Goal: Information Seeking & Learning: Learn about a topic

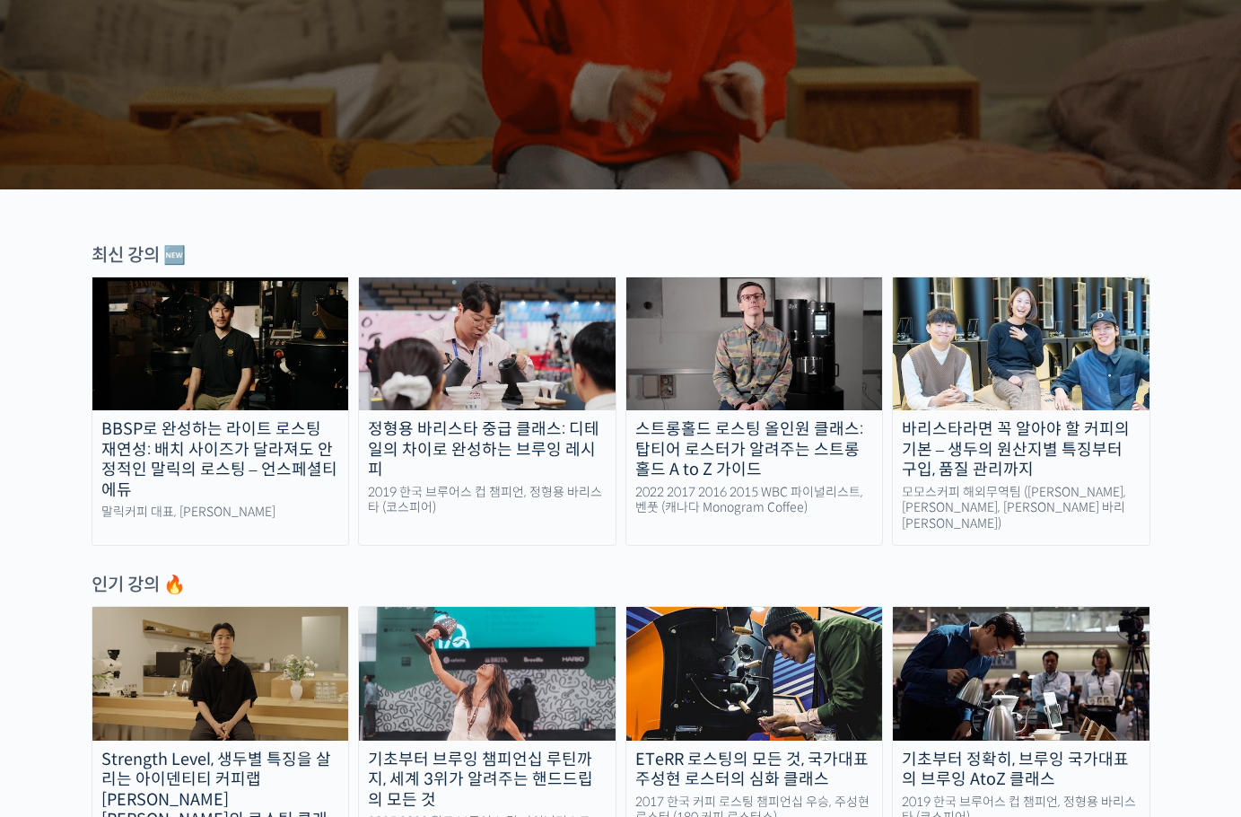
scroll to position [449, 0]
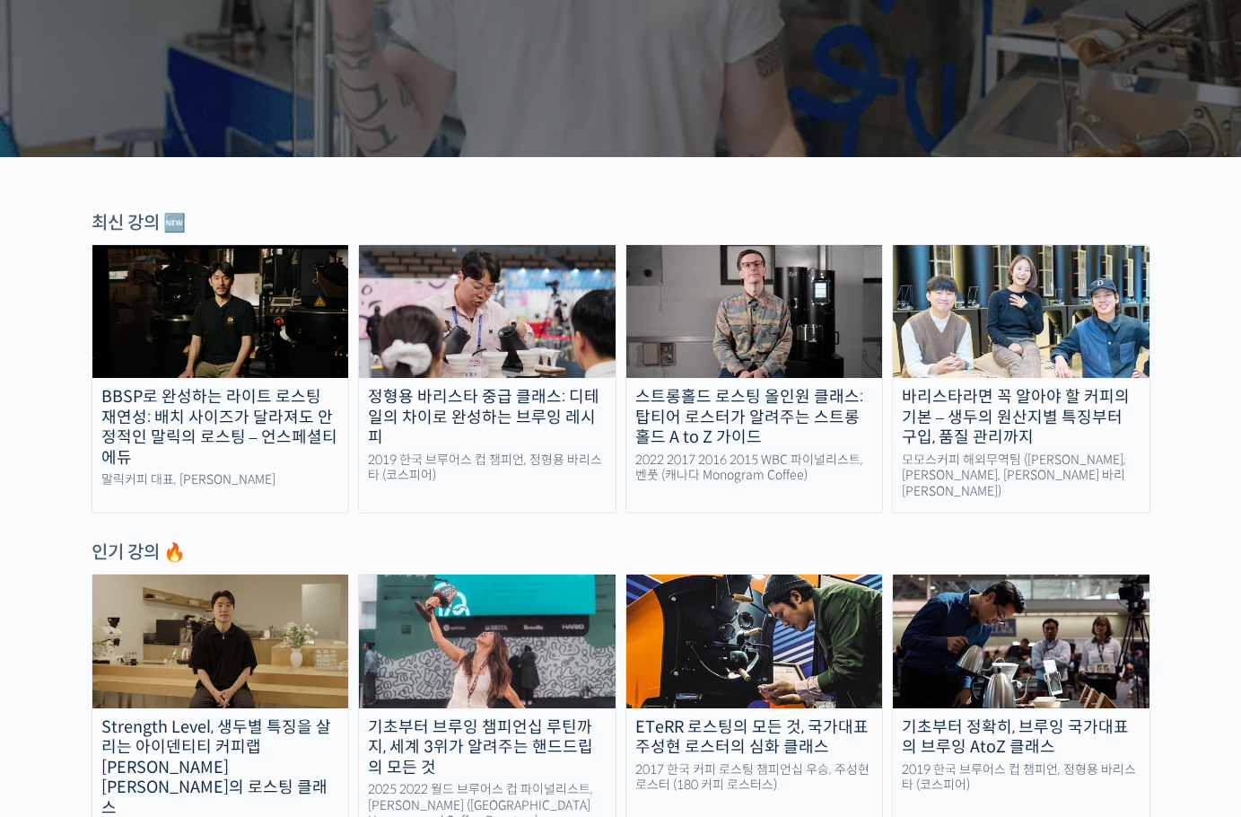
click at [836, 428] on div "스트롱홀드 로스팅 올인원 클래스: 탑티어 로스터가 알려주는 스트롱홀드 A to Z 가이드" at bounding box center [755, 417] width 257 height 61
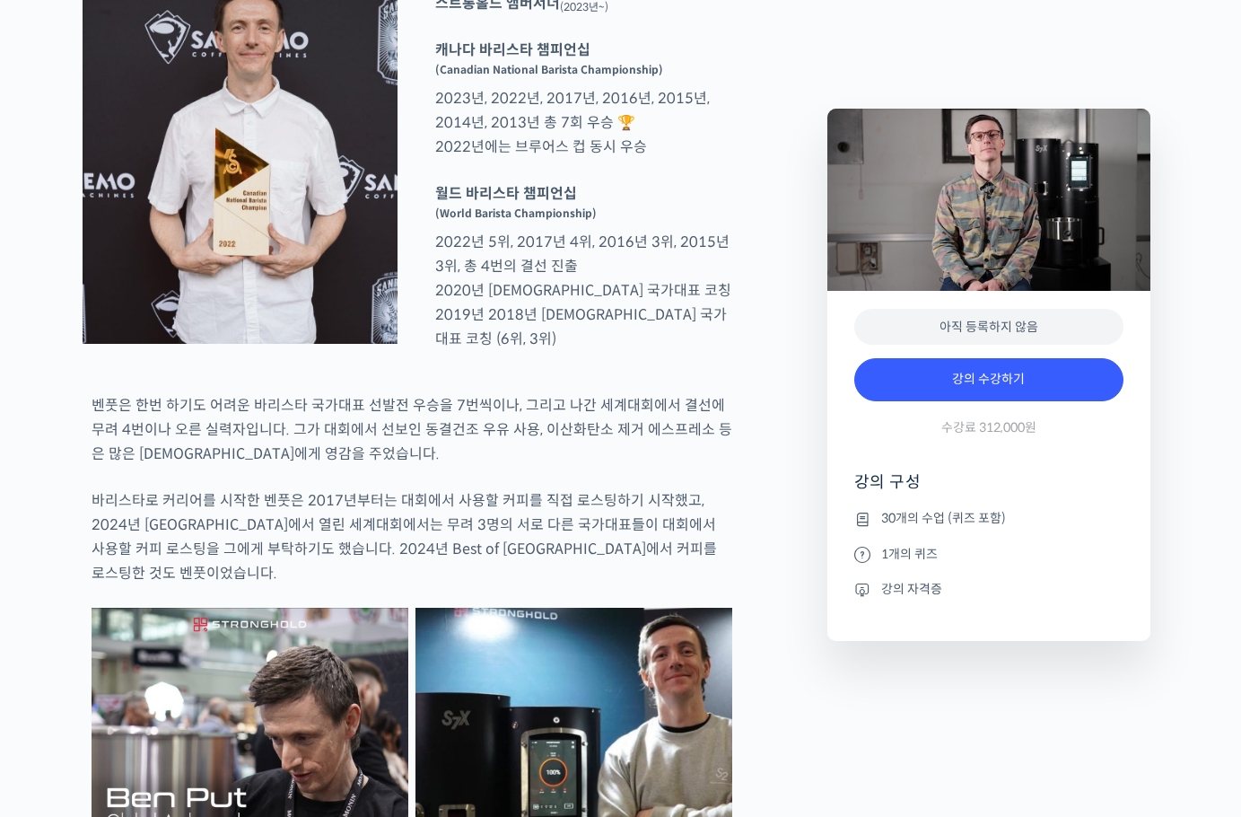
scroll to position [898, 0]
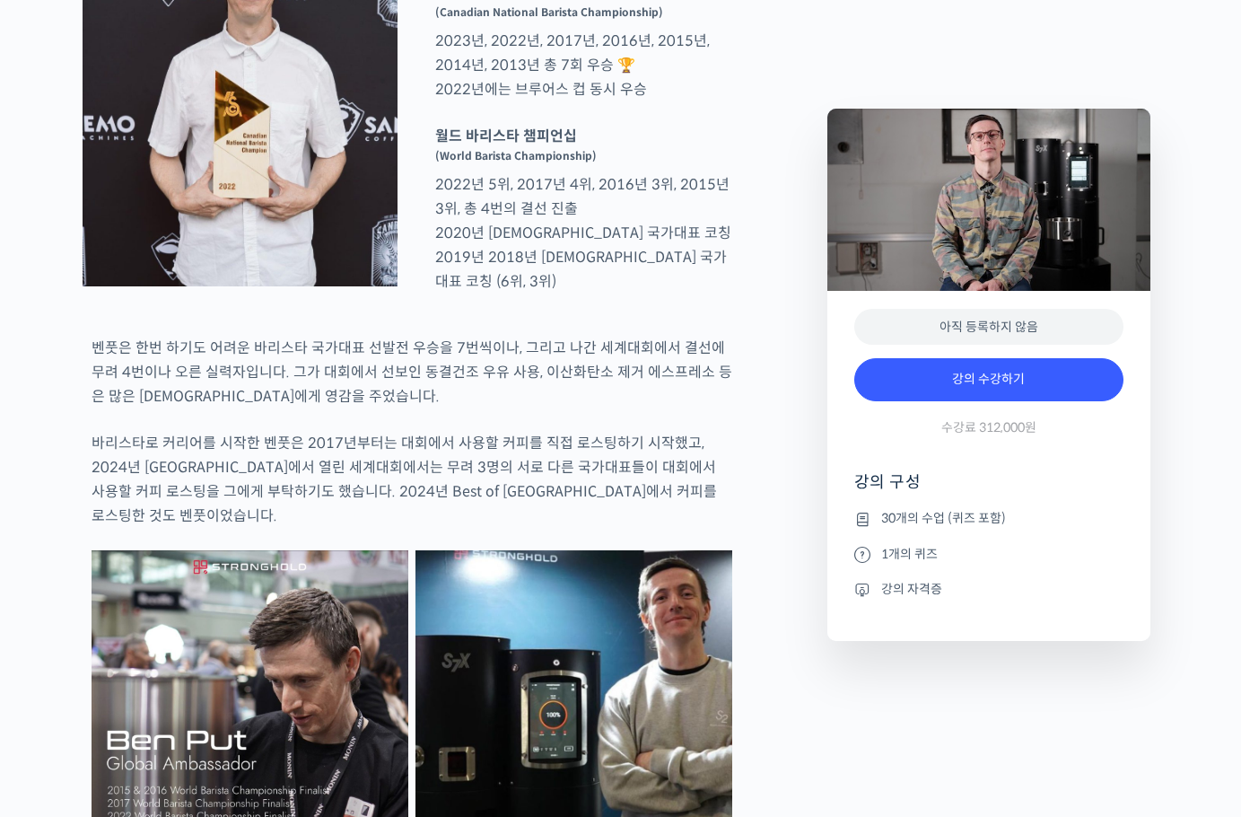
type input "jhsalt@naver.com"
click at [381, 408] on p "벤풋은 한번 하기도 어려운 바리스타 국가대표 선발전 우승을 7번씩이나, 그리고 나간 세계대회에서 결선에 무려 4번이나 오른 실력자입니다. 그가…" at bounding box center [412, 372] width 641 height 73
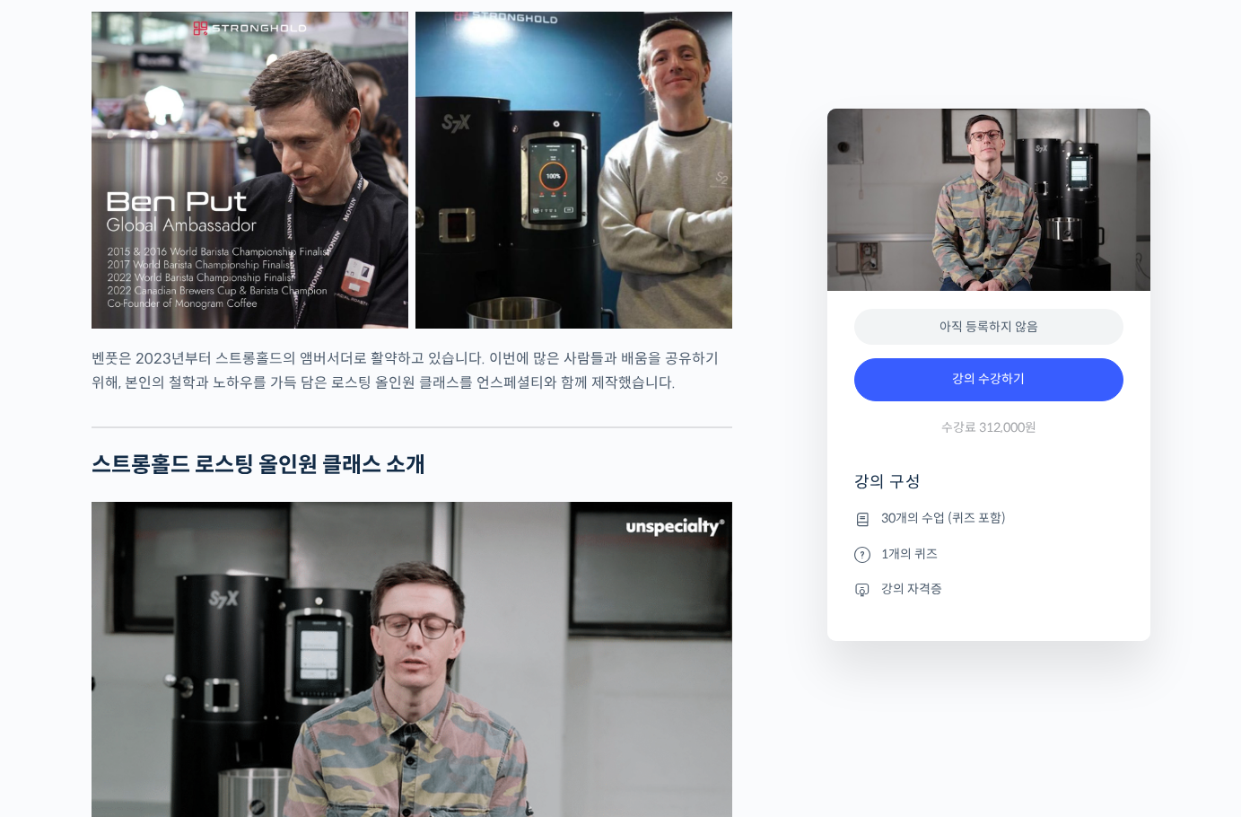
scroll to position [1885, 0]
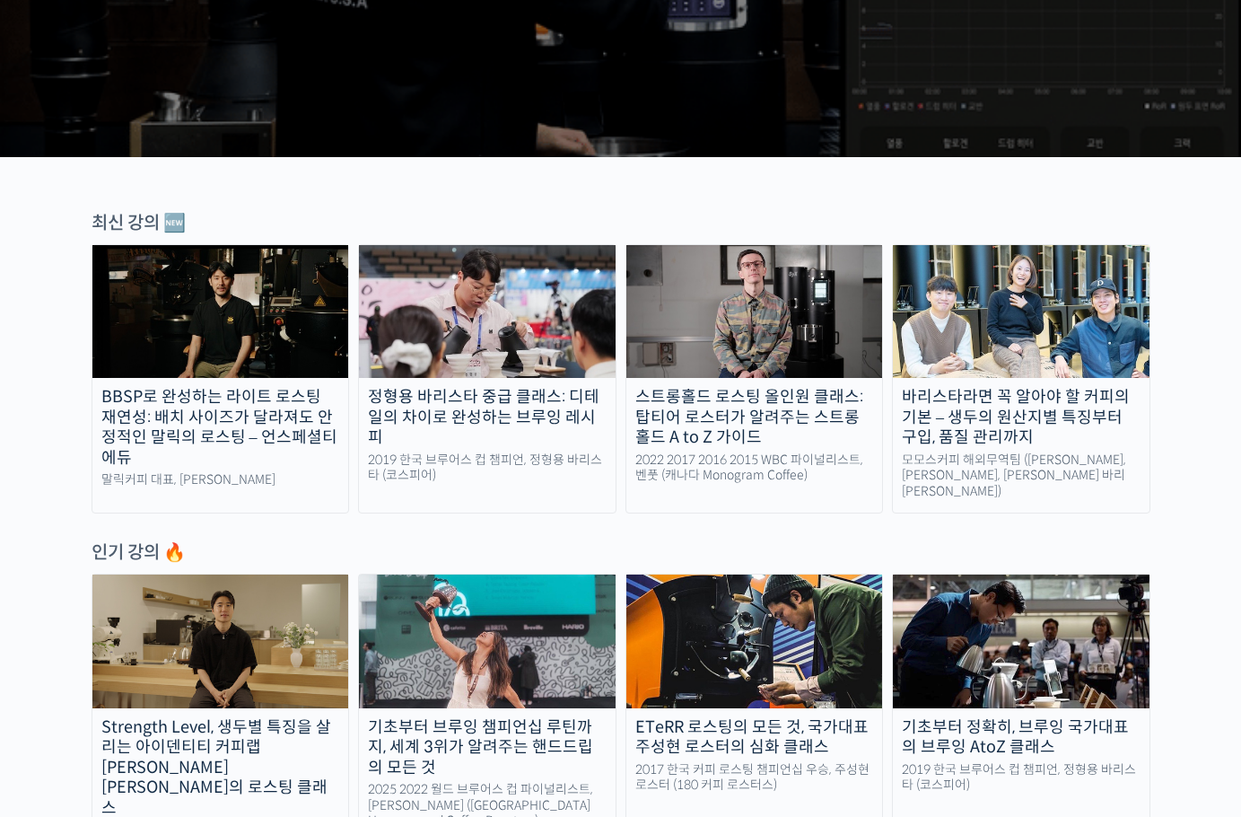
scroll to position [628, 0]
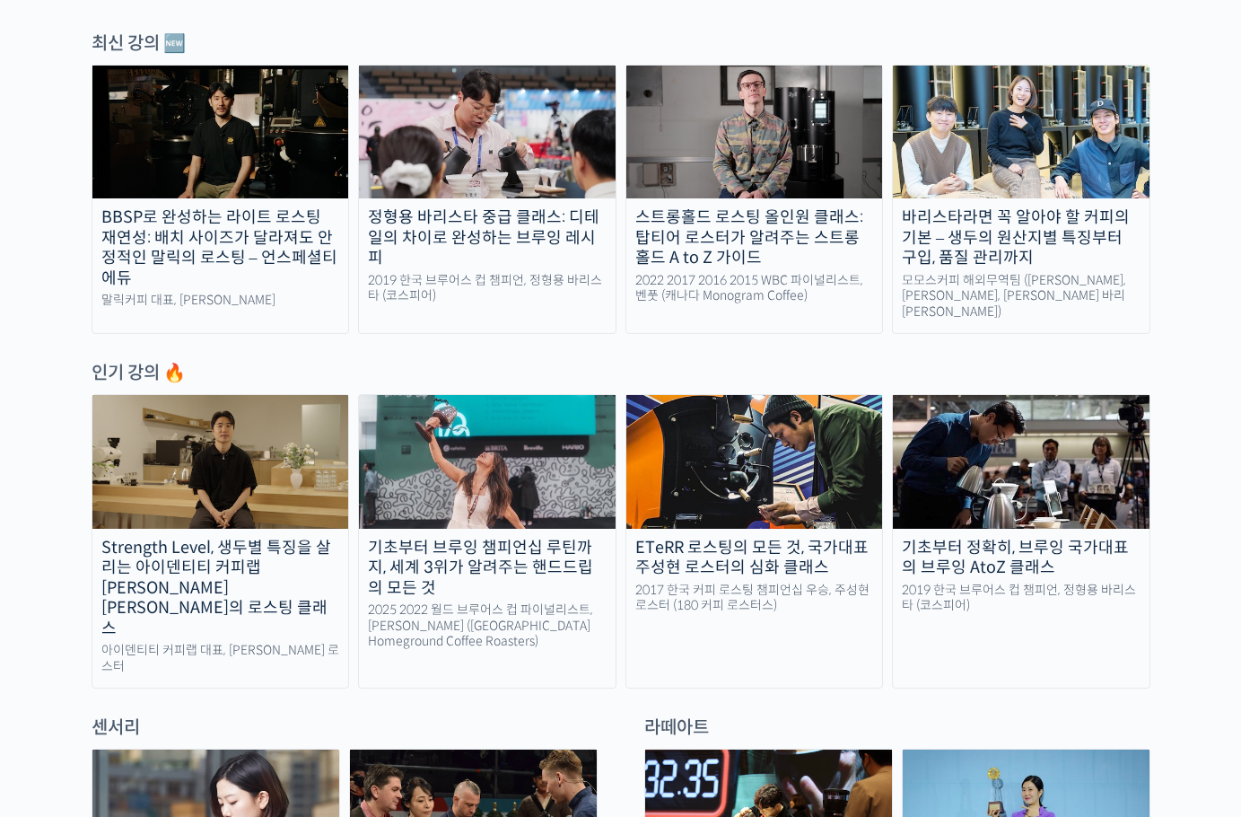
click at [241, 448] on img at bounding box center [220, 461] width 257 height 133
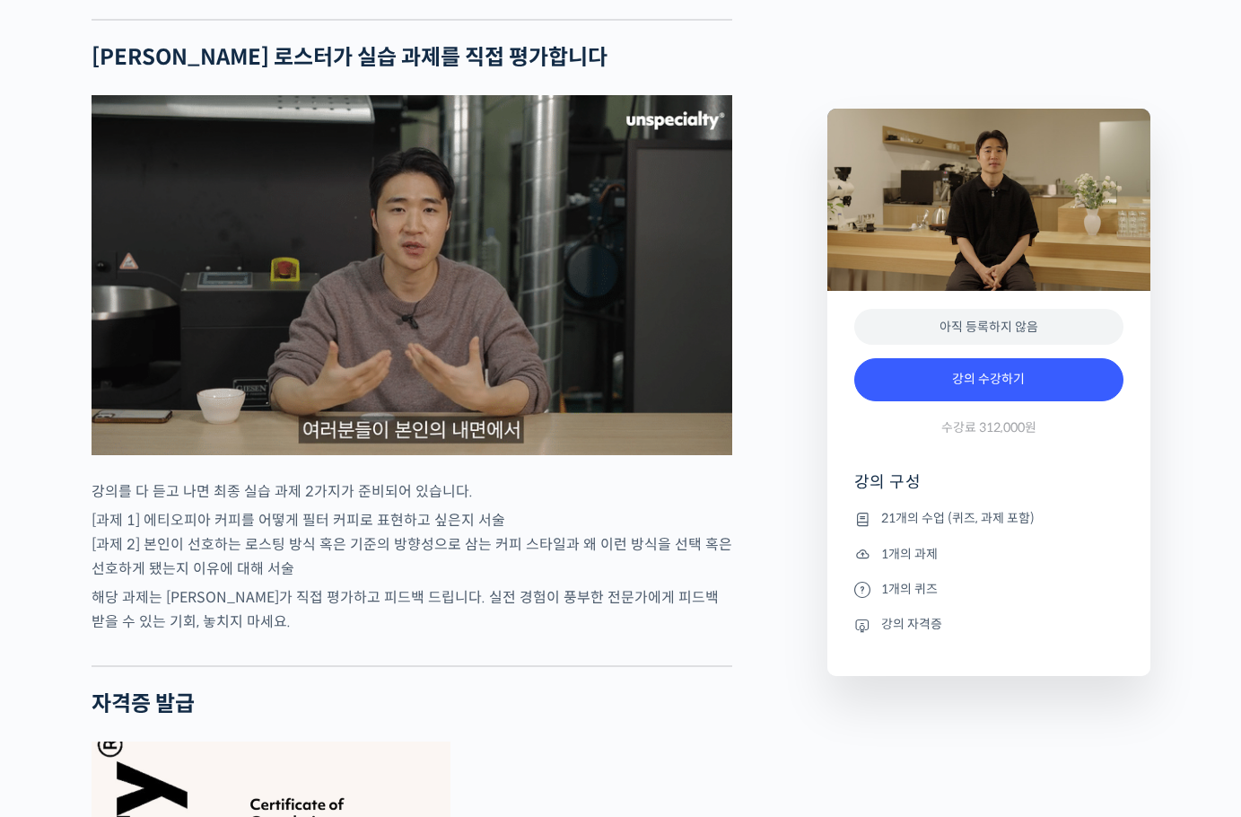
scroll to position [6104, 0]
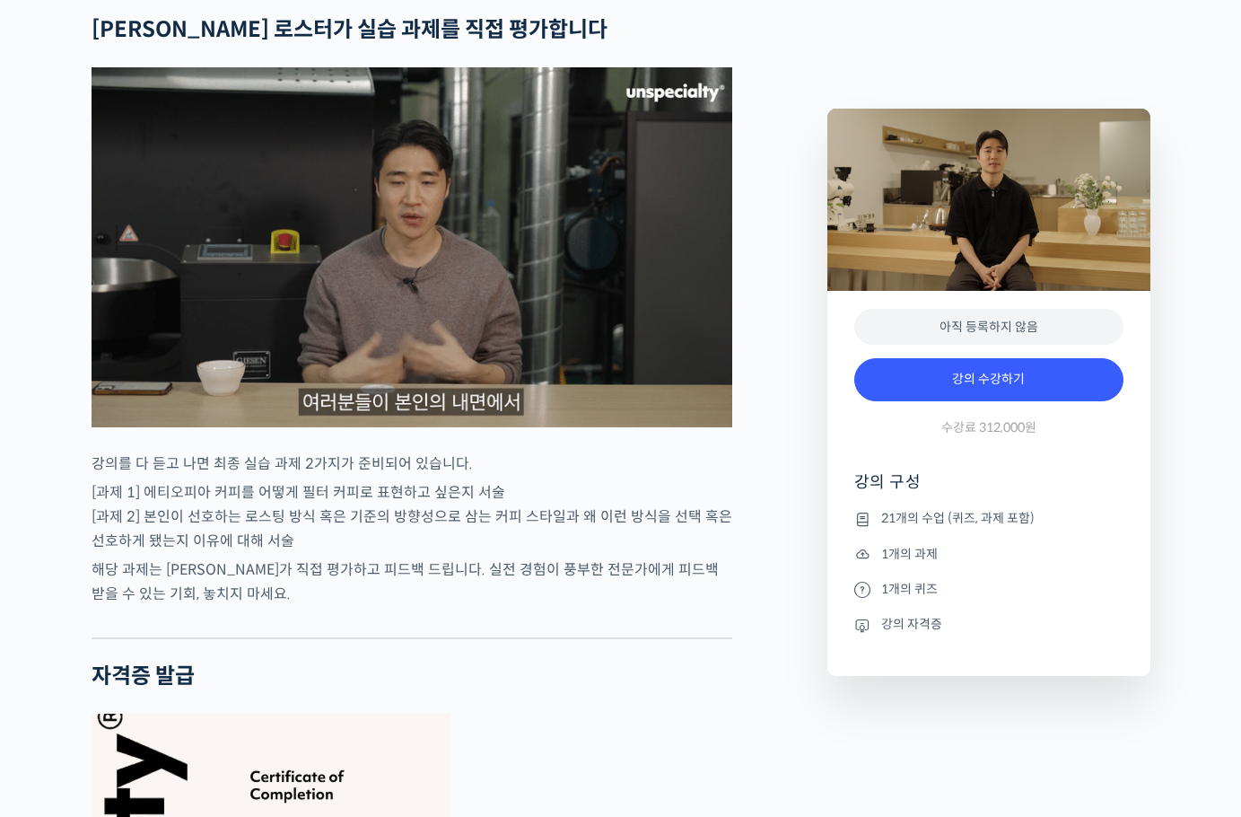
type input "jhsalt@naver.com"
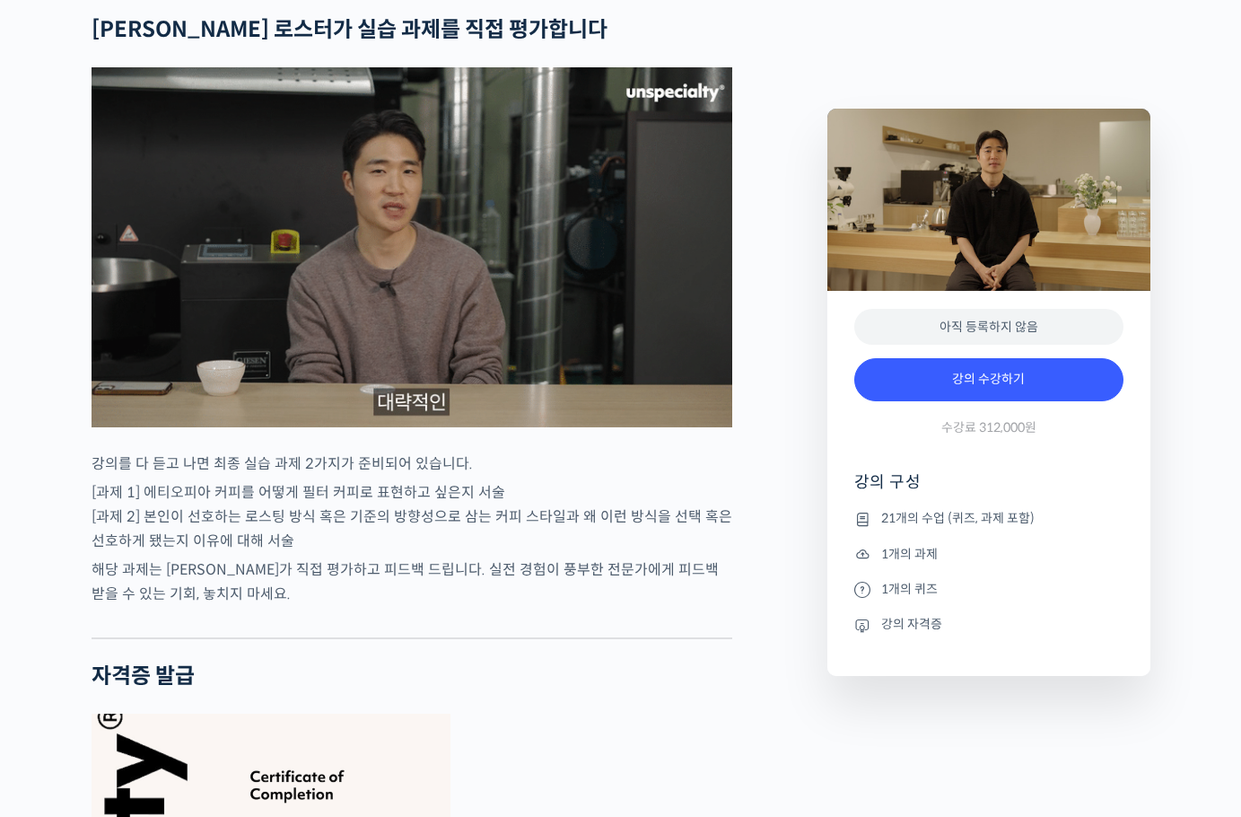
click at [504, 494] on p "[과제 1] 에티오피아 커피를 어떻게 필터 커피로 표현하고 싶은지 서술 [과제 2] 본인이 선호하는 로스팅 방식 혹은 기준의 방향성으로 삼는 …" at bounding box center [412, 516] width 641 height 73
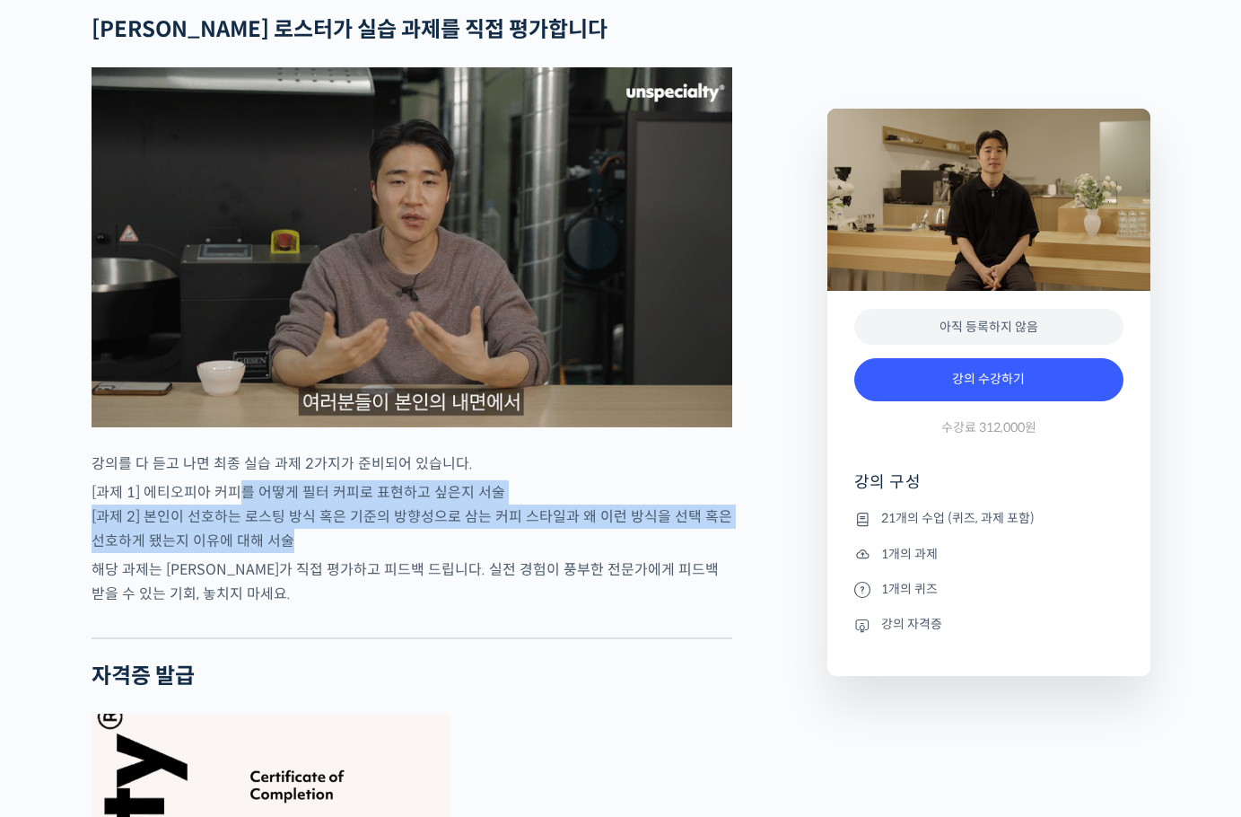
drag, startPoint x: 233, startPoint y: 491, endPoint x: 321, endPoint y: 522, distance: 93.1
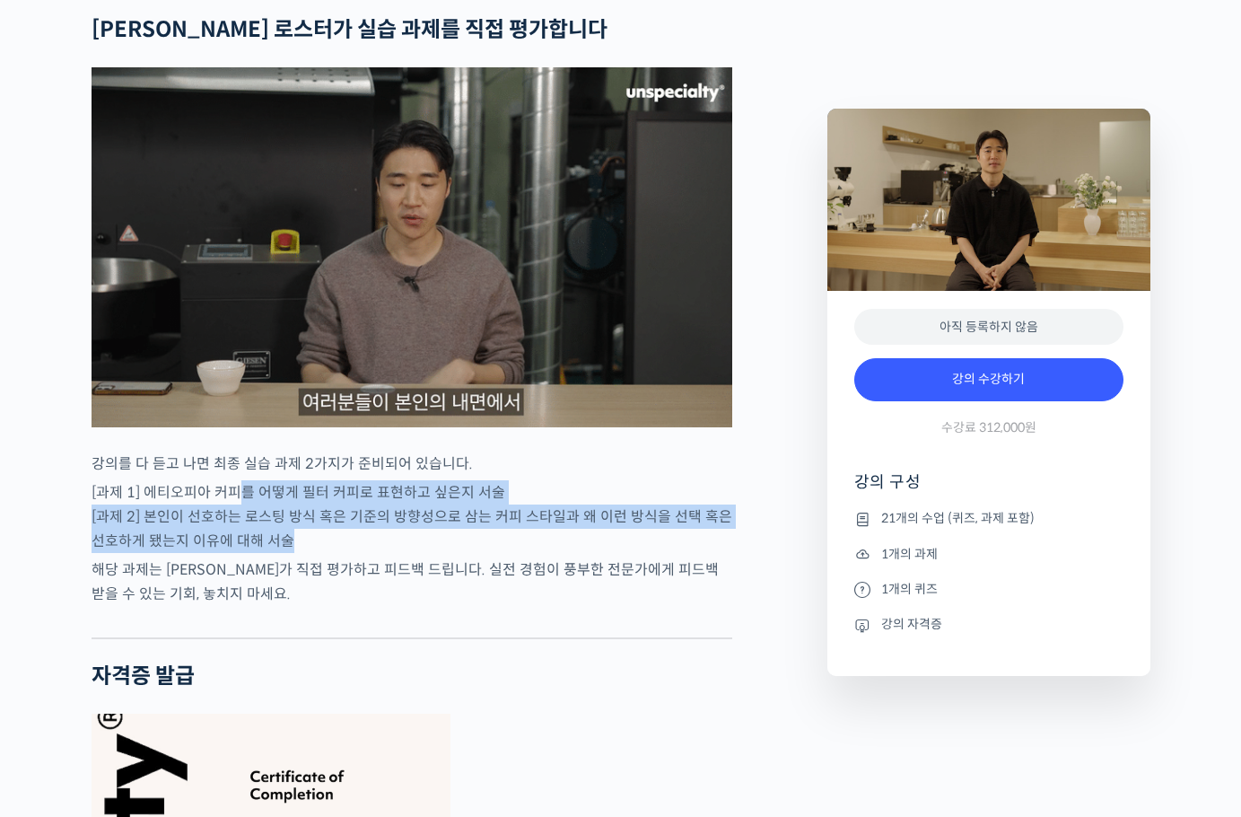
click at [321, 522] on p "[과제 1] 에티오피아 커피를 어떻게 필터 커피로 표현하고 싶은지 서술 [과제 2] 본인이 선호하는 로스팅 방식 혹은 기준의 방향성으로 삼는 …" at bounding box center [412, 516] width 641 height 73
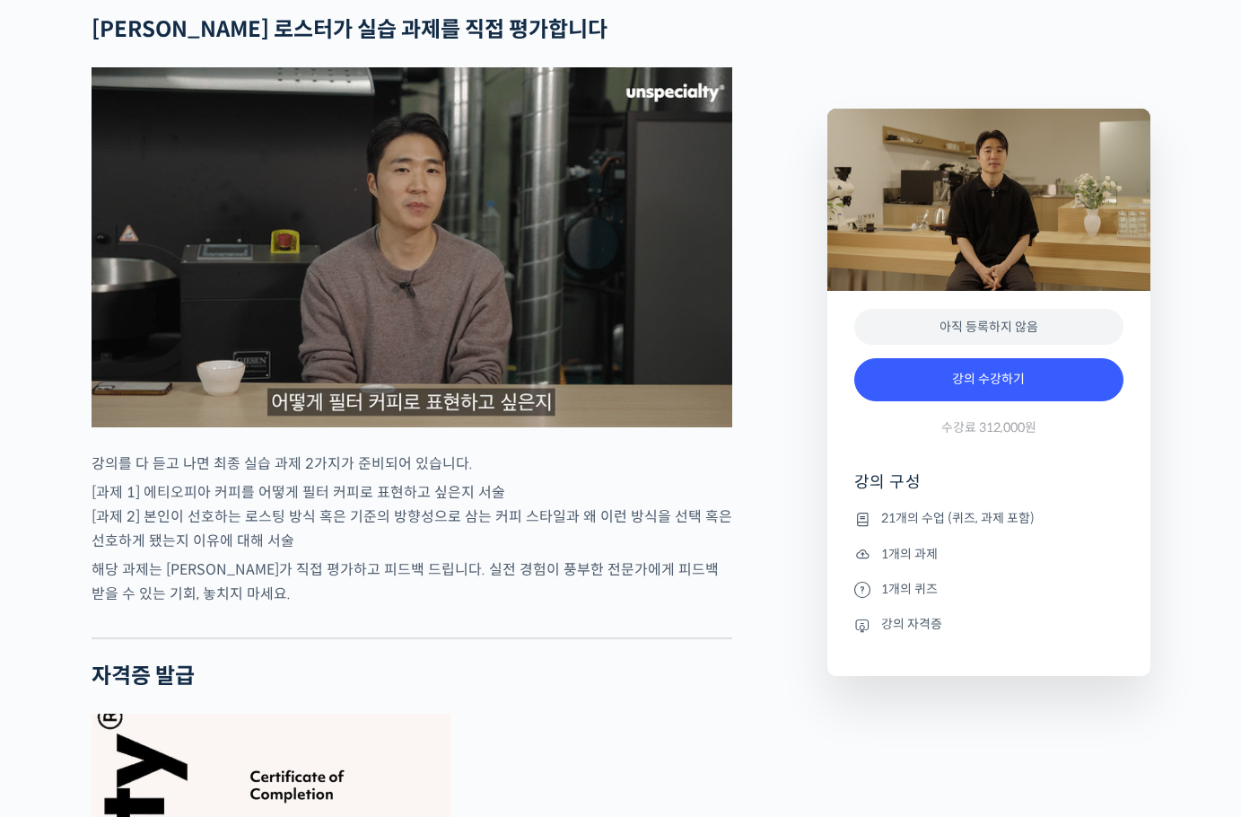
click at [504, 573] on p "해당 과제는 윤원균 로스터가 직접 평가하고 피드백 드립니다. 실전 경험이 풍부한 전문가에게 피드백 받을 수 있는 기회, 놓치지 마세요." at bounding box center [412, 581] width 641 height 48
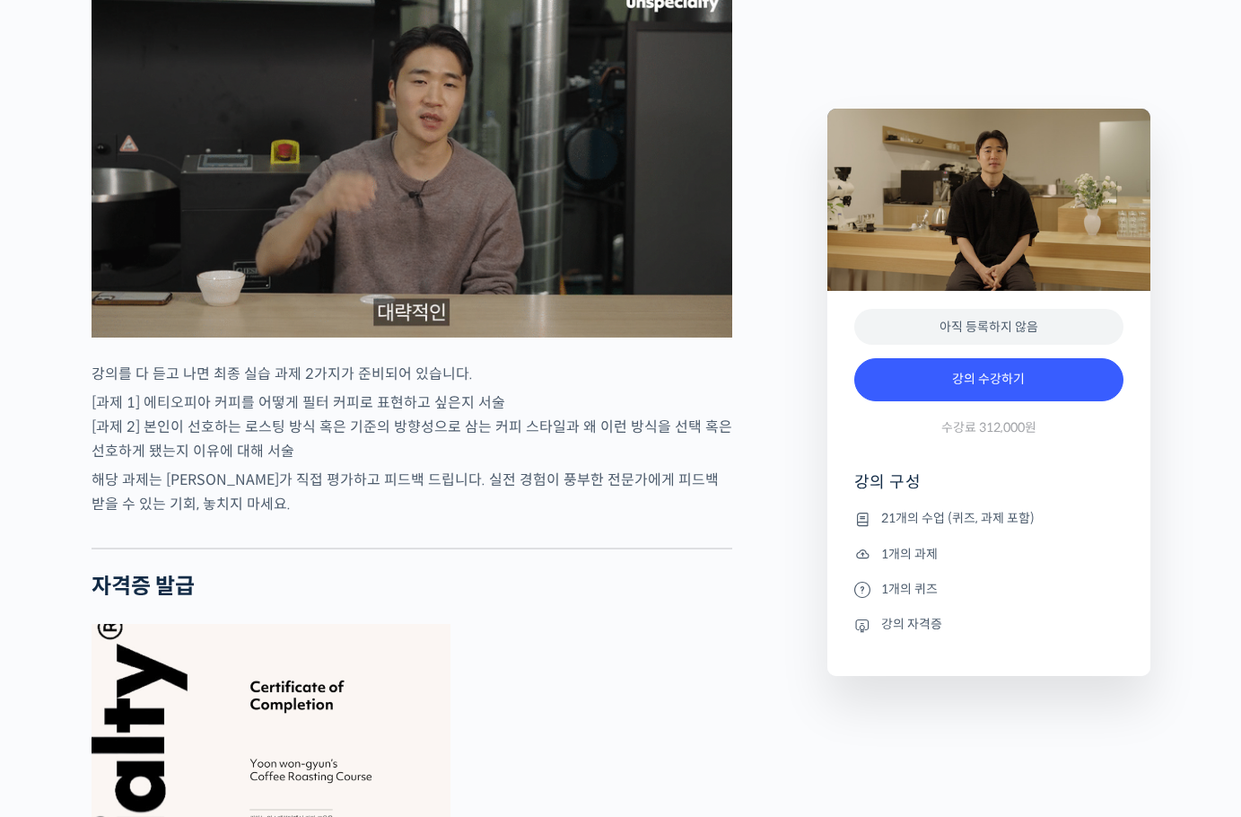
click at [501, 501] on p "해당 과제는 윤원균 로스터가 직접 평가하고 피드백 드립니다. 실전 경험이 풍부한 전문가에게 피드백 받을 수 있는 기회, 놓치지 마세요." at bounding box center [412, 492] width 641 height 48
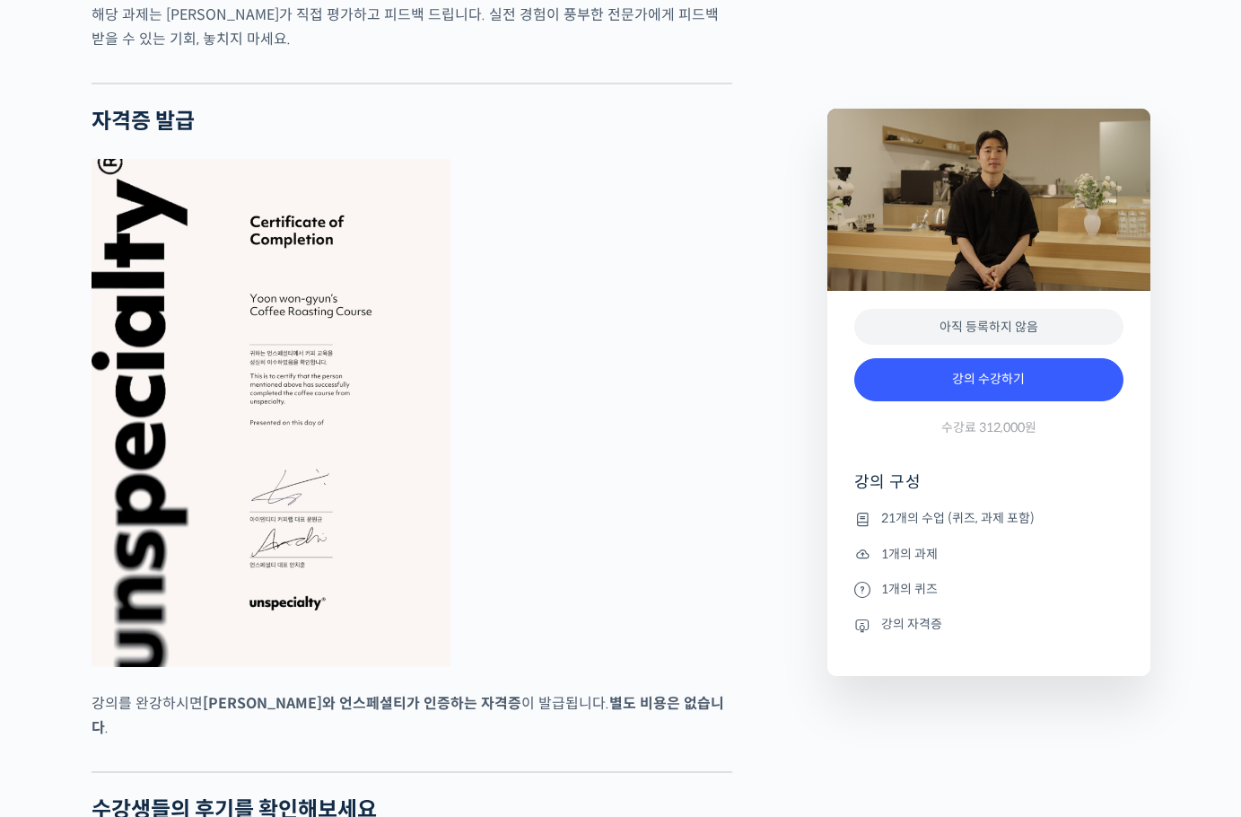
scroll to position [6822, 0]
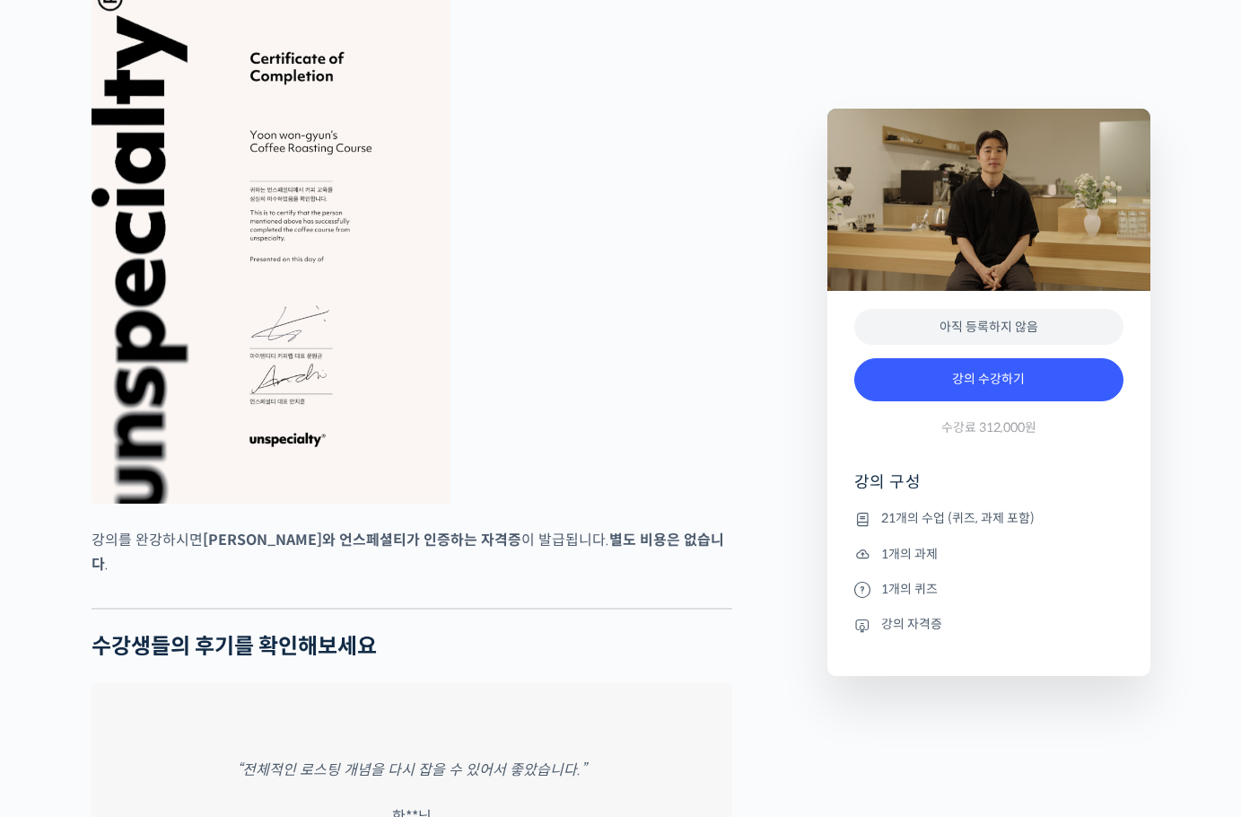
click at [553, 451] on figure at bounding box center [412, 250] width 641 height 508
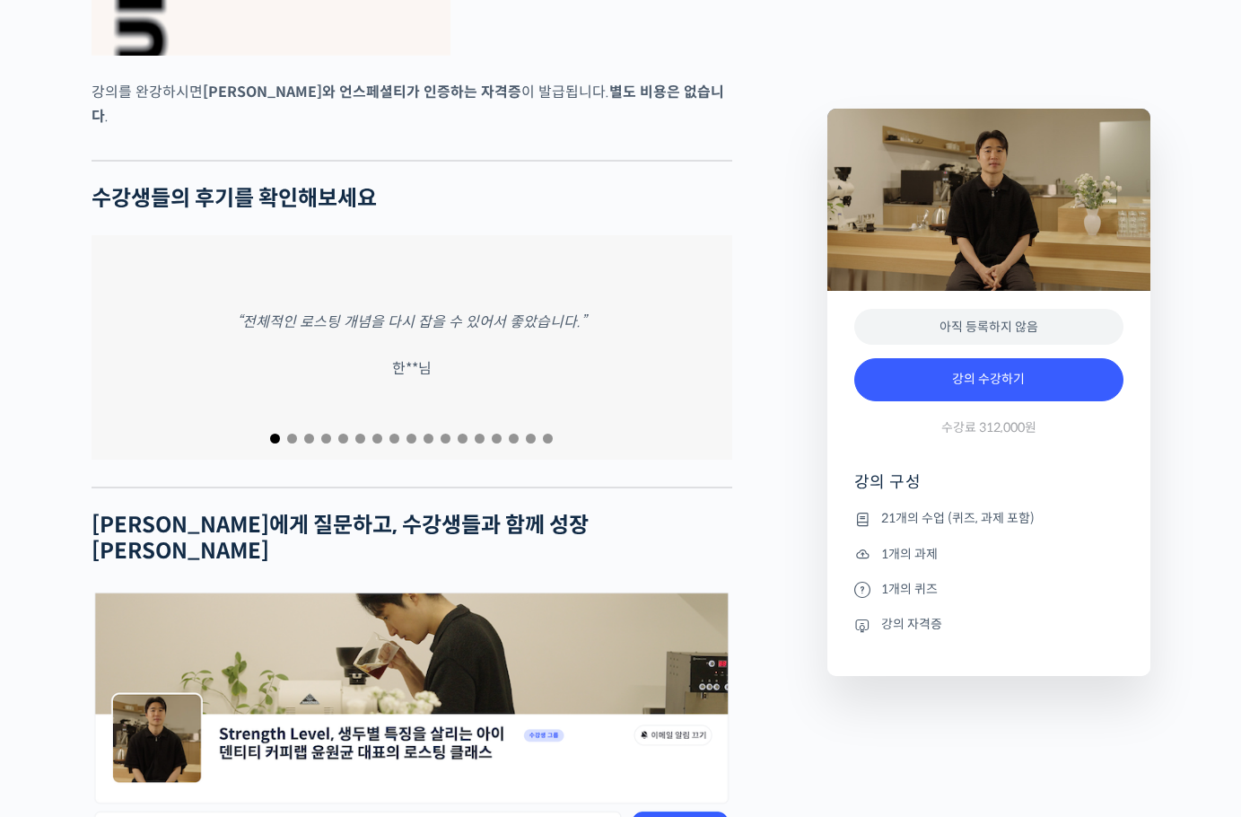
scroll to position [7271, 0]
click at [290, 433] on span "Go to slide 2" at bounding box center [292, 438] width 10 height 10
click at [306, 433] on span "Go to slide 3" at bounding box center [309, 438] width 10 height 10
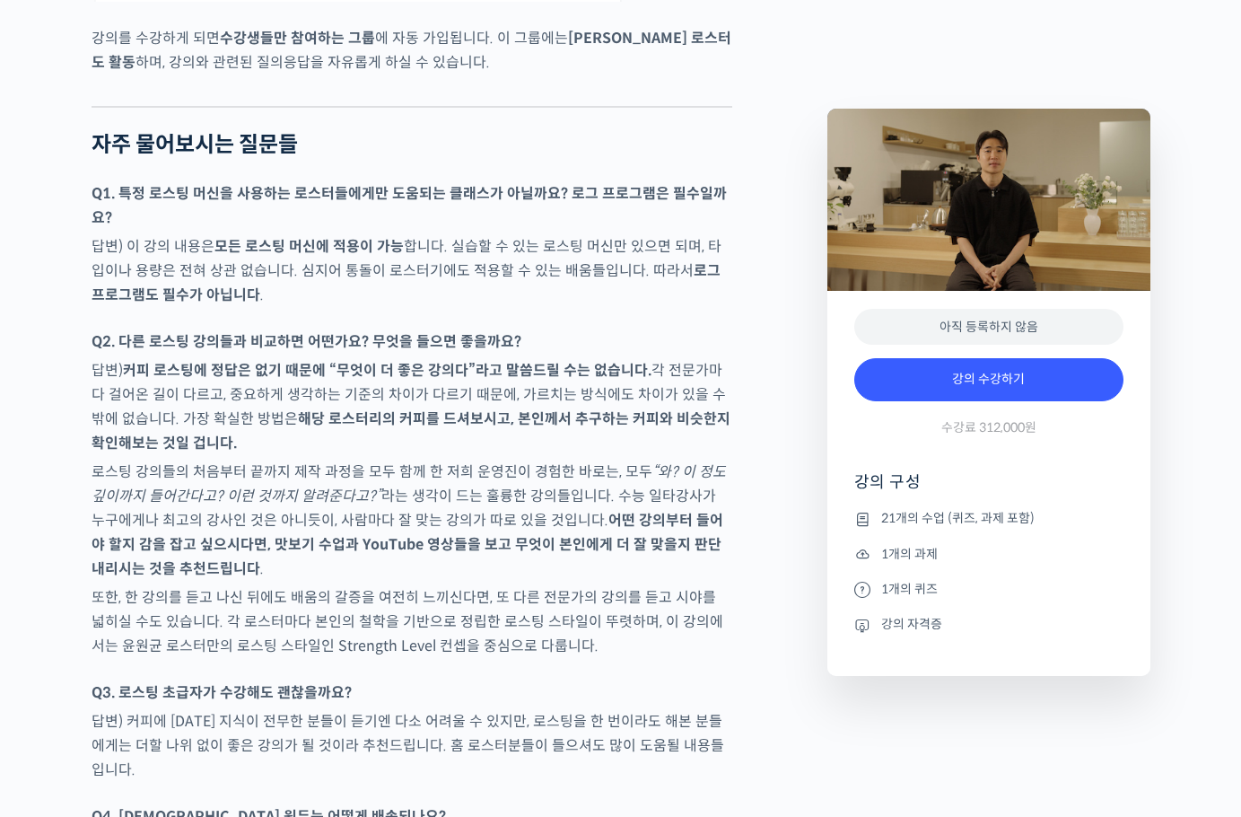
scroll to position [8258, 0]
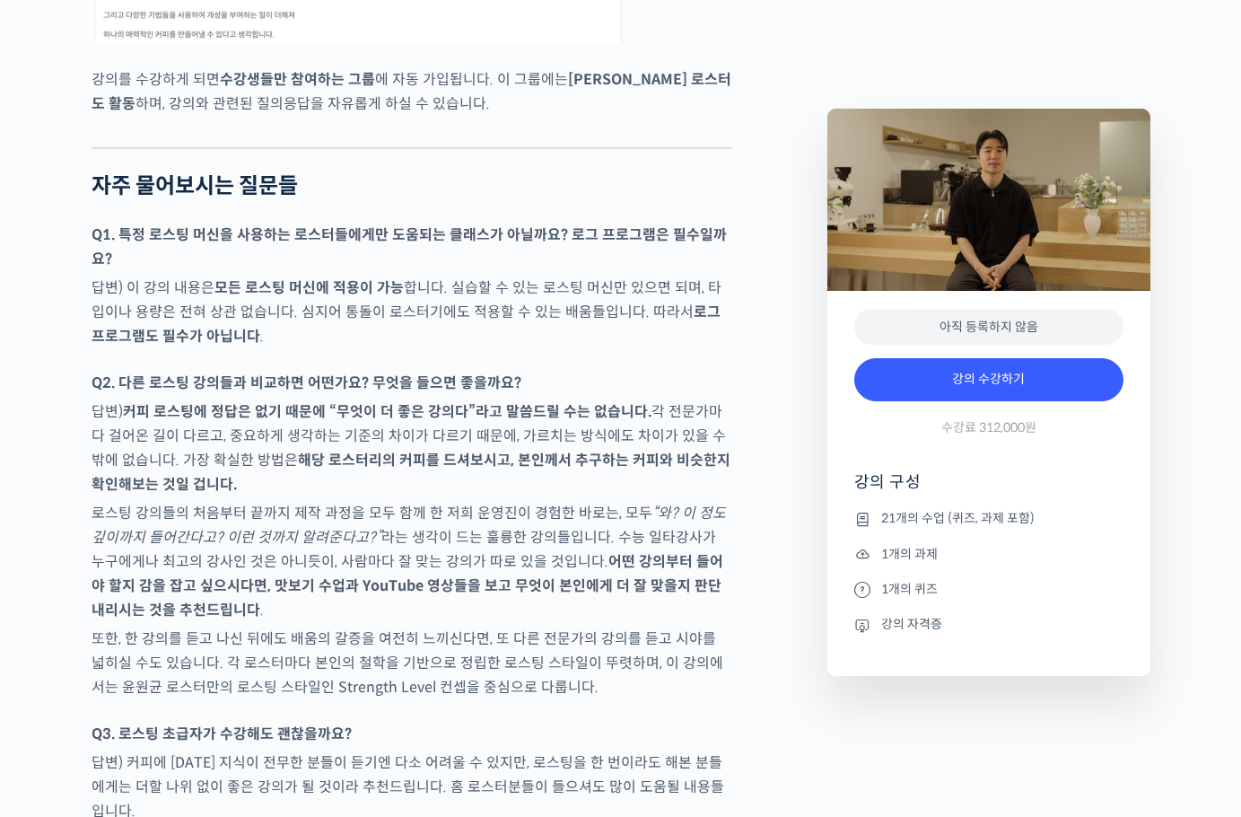
drag, startPoint x: 619, startPoint y: 639, endPoint x: 630, endPoint y: 629, distance: 14.6
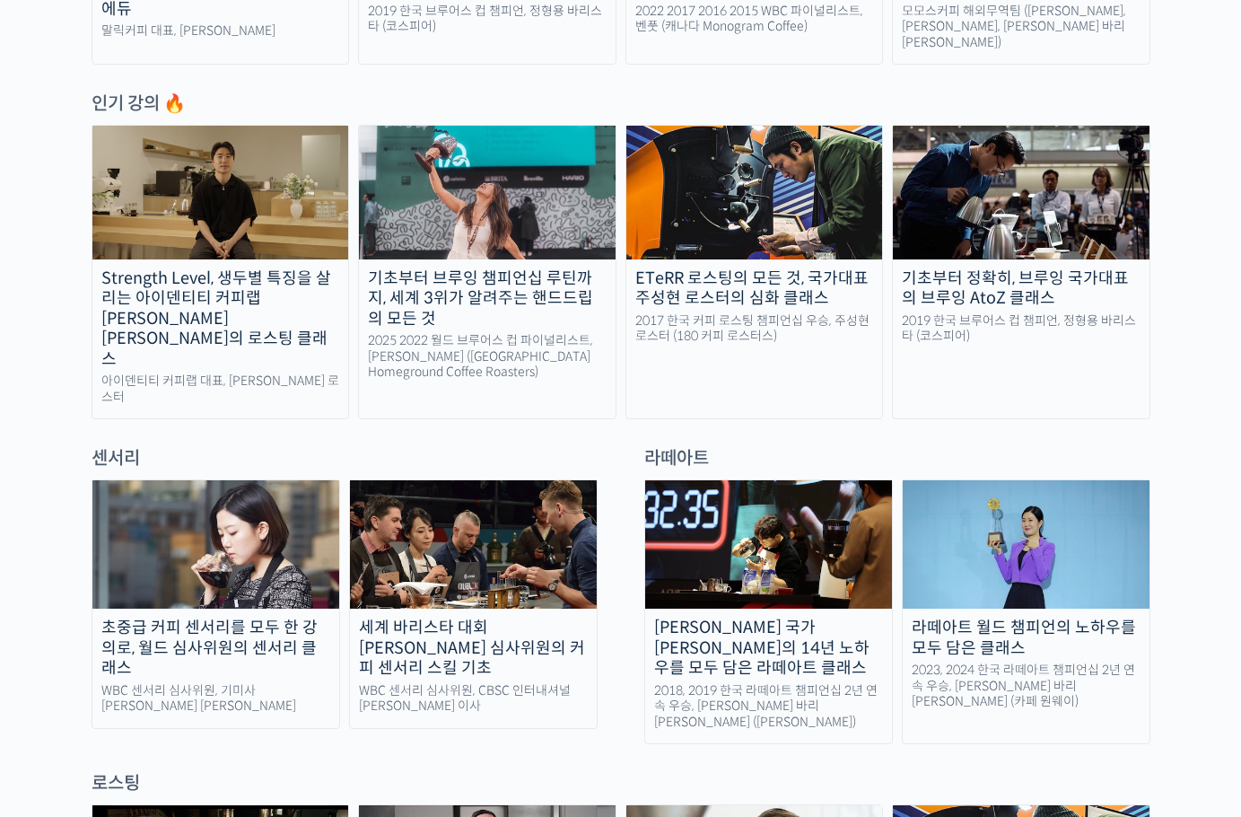
scroll to position [1077, 0]
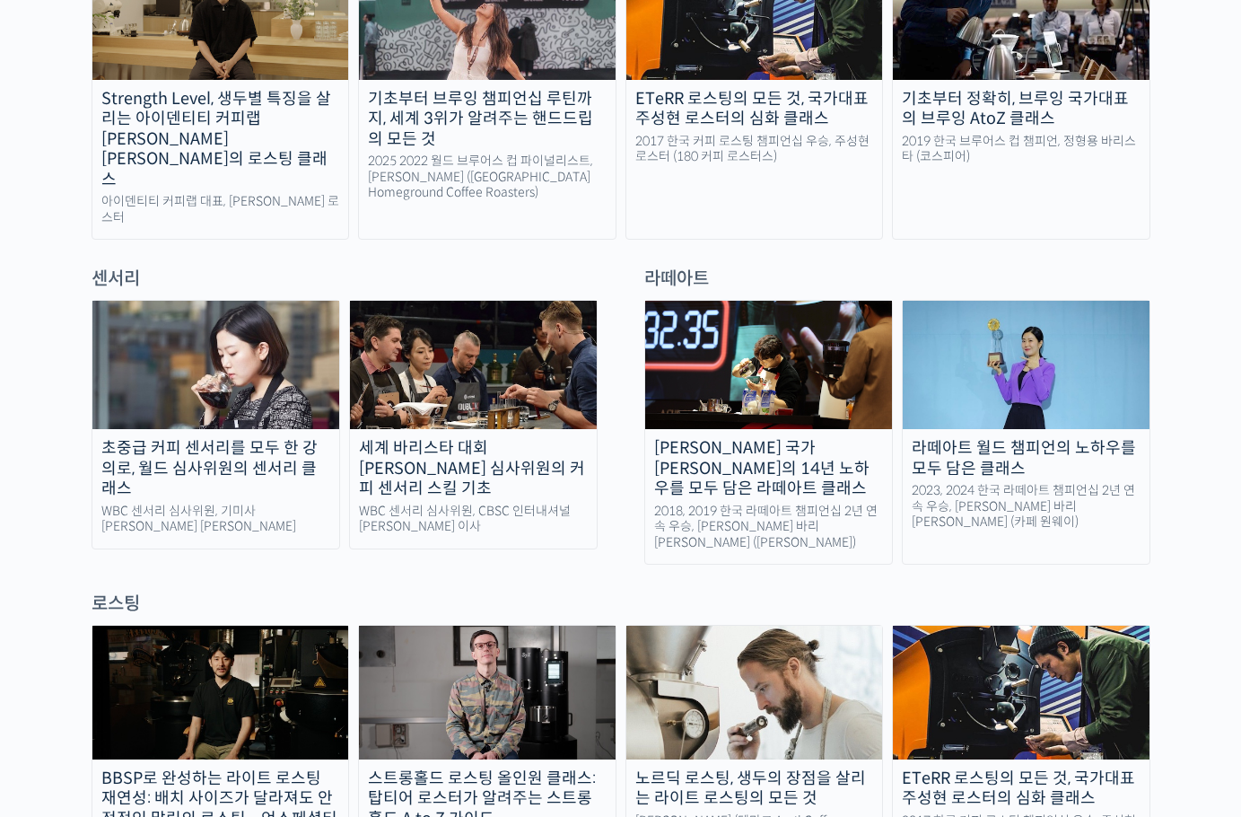
click at [216, 316] on img at bounding box center [215, 365] width 247 height 128
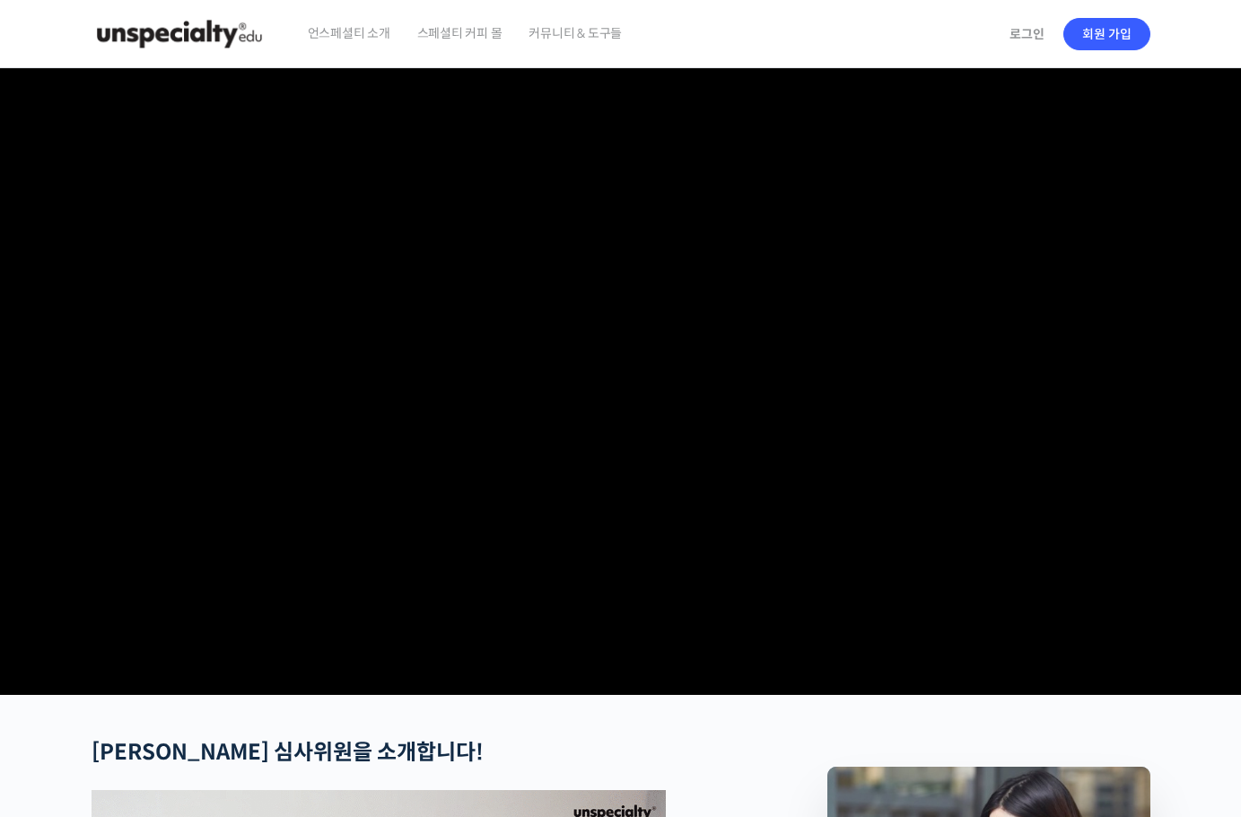
scroll to position [90, 0]
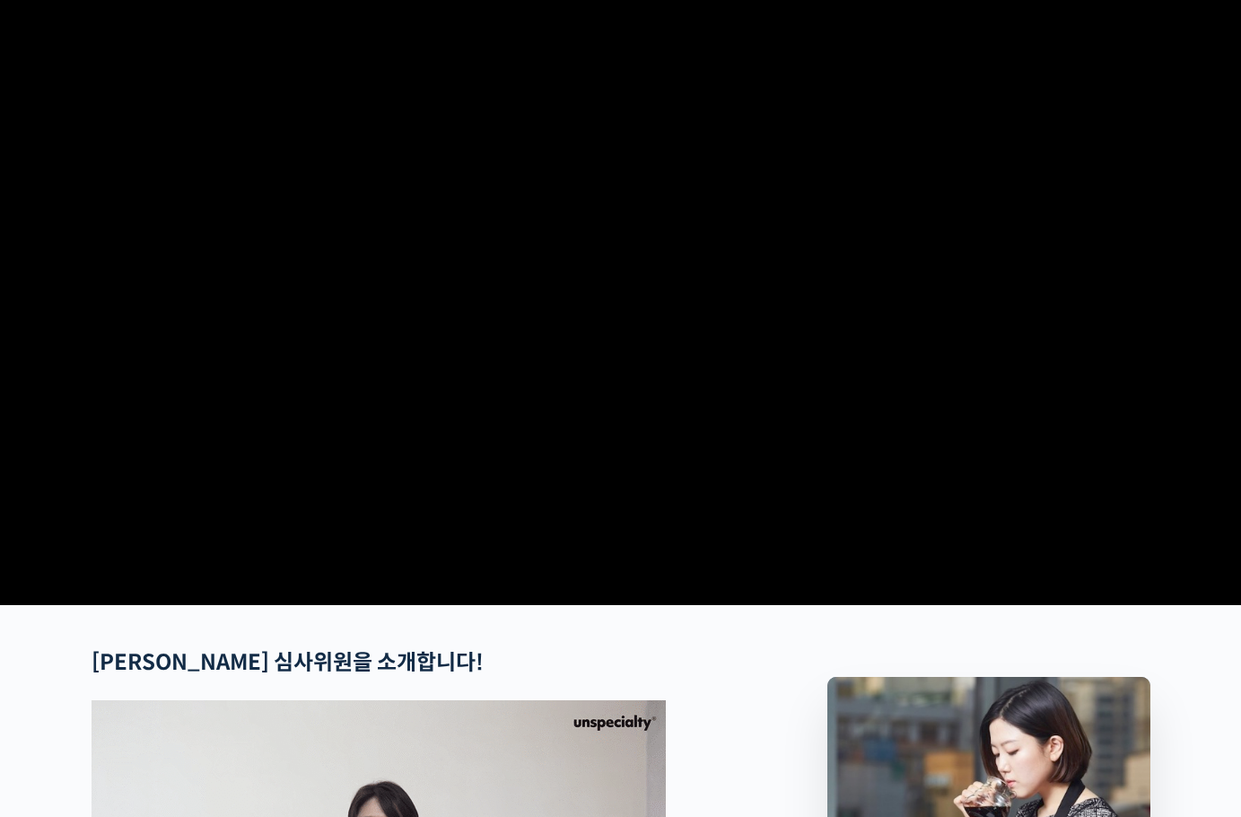
type input "[EMAIL_ADDRESS][DOMAIN_NAME]"
click at [517, 326] on video at bounding box center [621, 287] width 1059 height 619
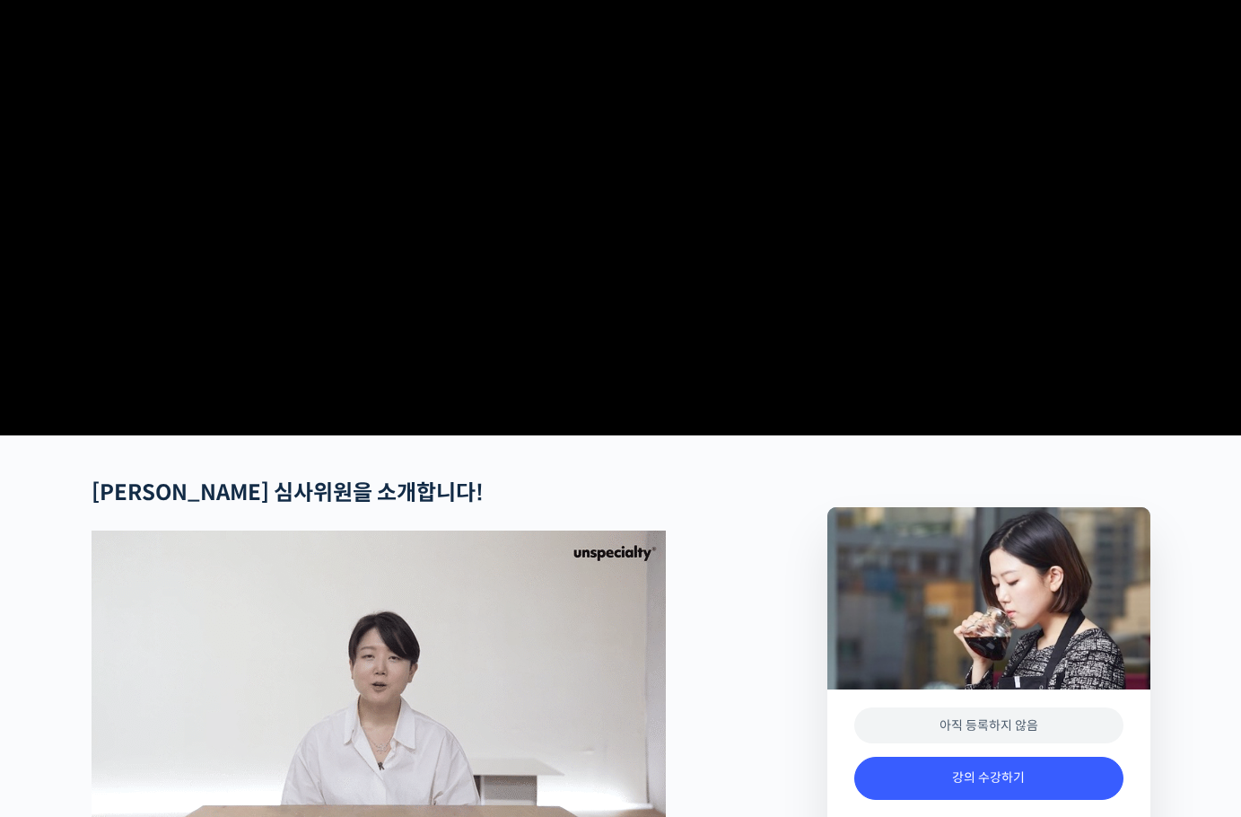
scroll to position [449, 0]
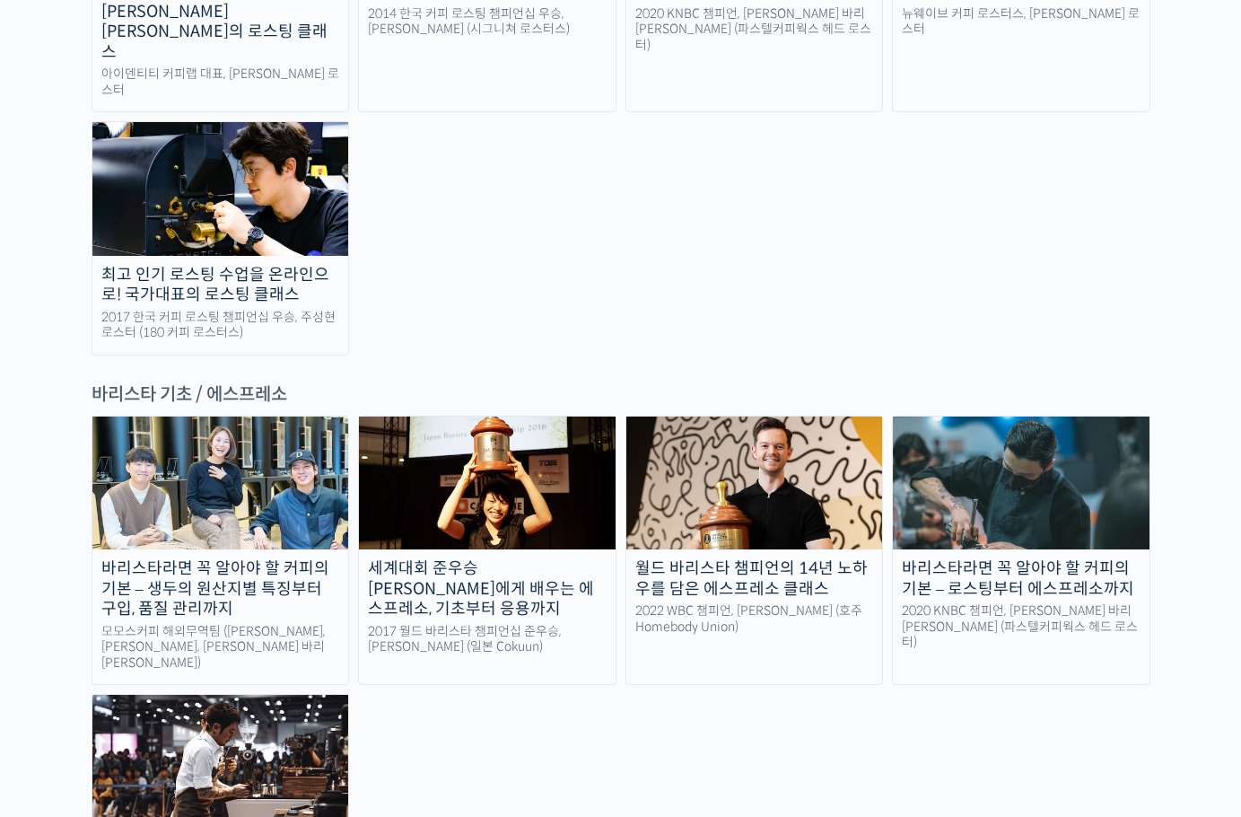
scroll to position [2154, 0]
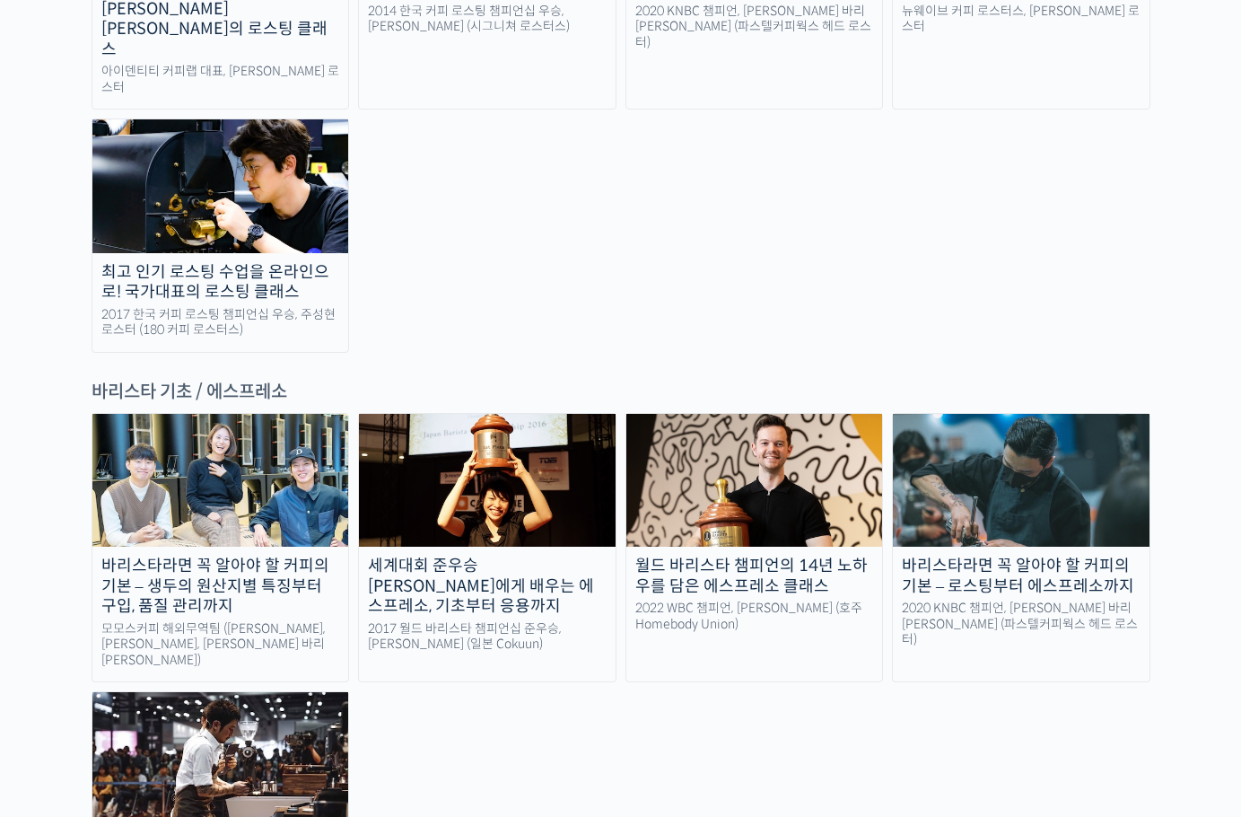
click at [478, 653] on div "바리스타라면 꼭 알아야 할 커피의 기본 – 생두의 원산지별 특징부터 구입, 품질 관리까지 모모스커피 해외무역팀 (전주연, 추경하, 김한중 바리…" at bounding box center [621, 677] width 1059 height 528
click at [538, 661] on div "바리스타라면 꼭 알아야 할 커피의 기본 – 생두의 원산지별 특징부터 구입, 품질 관리까지 모모스커피 해외무역팀 (전주연, 추경하, 김한중 바리…" at bounding box center [621, 677] width 1059 height 528
click at [260, 414] on img at bounding box center [220, 480] width 257 height 133
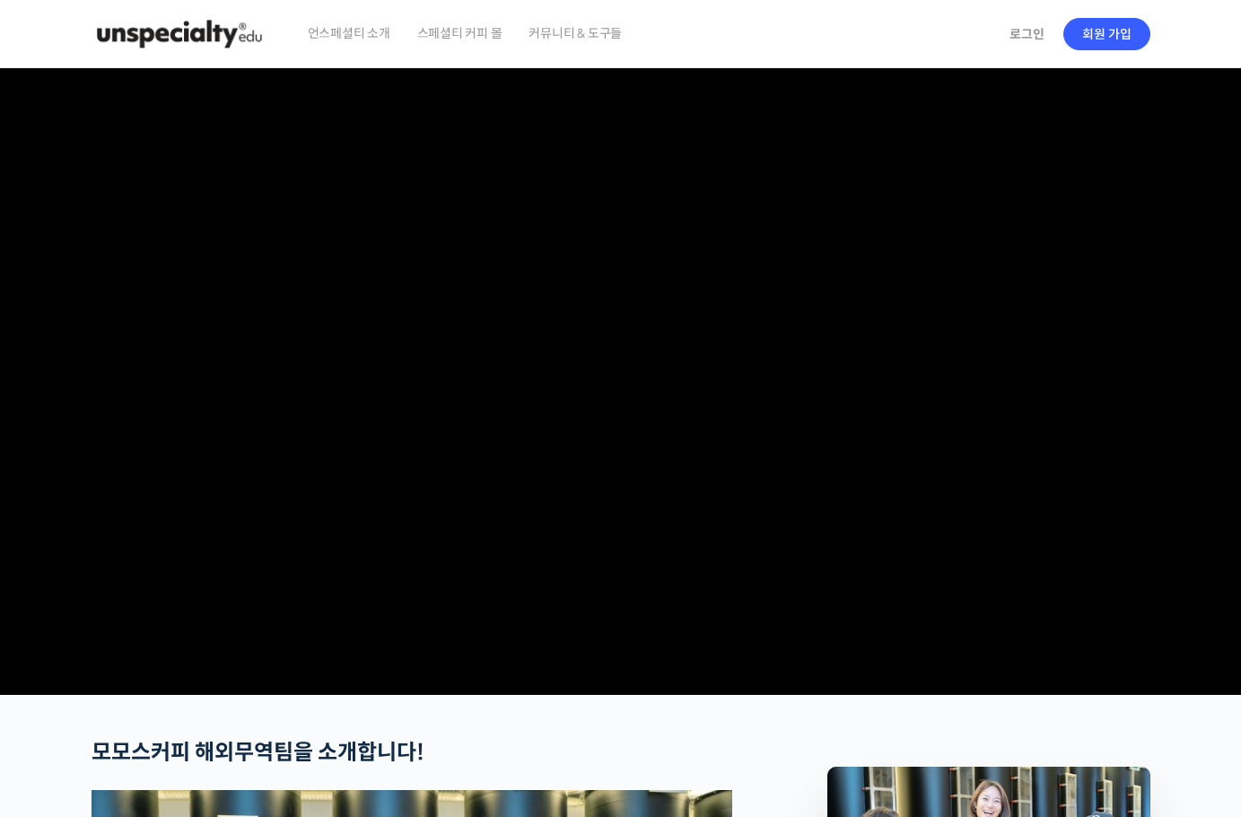
checkbox input "true"
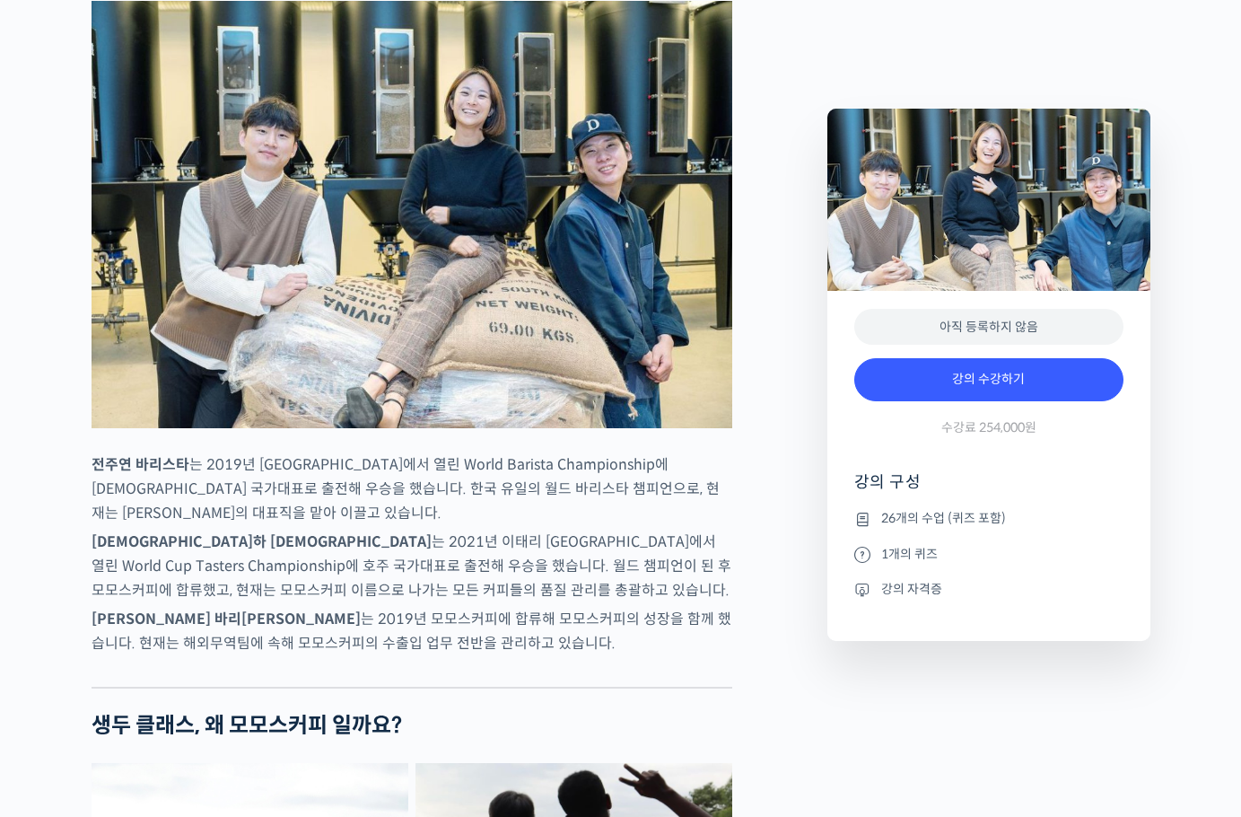
scroll to position [898, 0]
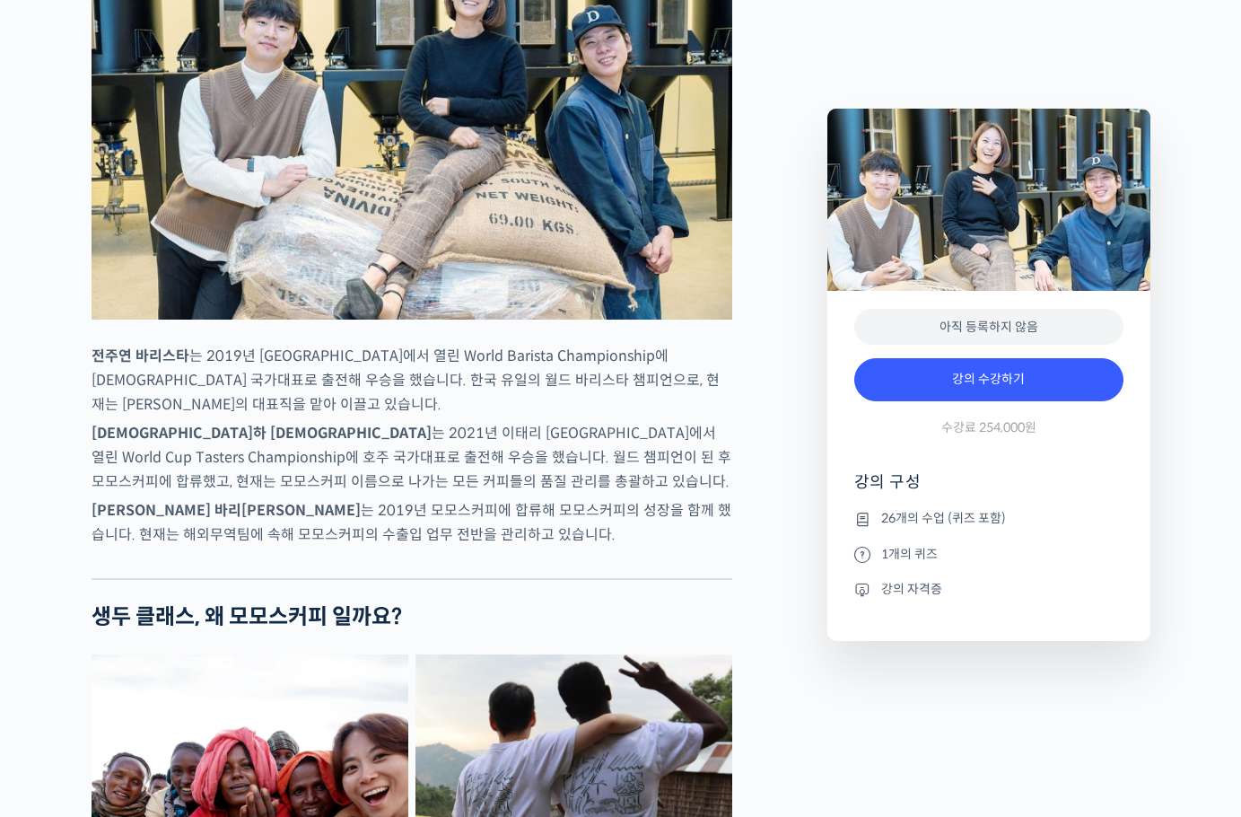
type input "[EMAIL_ADDRESS][DOMAIN_NAME]"
drag, startPoint x: 837, startPoint y: 676, endPoint x: 833, endPoint y: 664, distance: 12.5
click at [831, 650] on div "Preview this 강의 아직 등록하지 않음 강의 수강하기 수강료 254,000원 강의 구성 26개의 수업 (퀴즈 포함) 1개의 퀴즈 강의…" at bounding box center [989, 384] width 323 height 550
